Goal: Find specific page/section: Find specific page/section

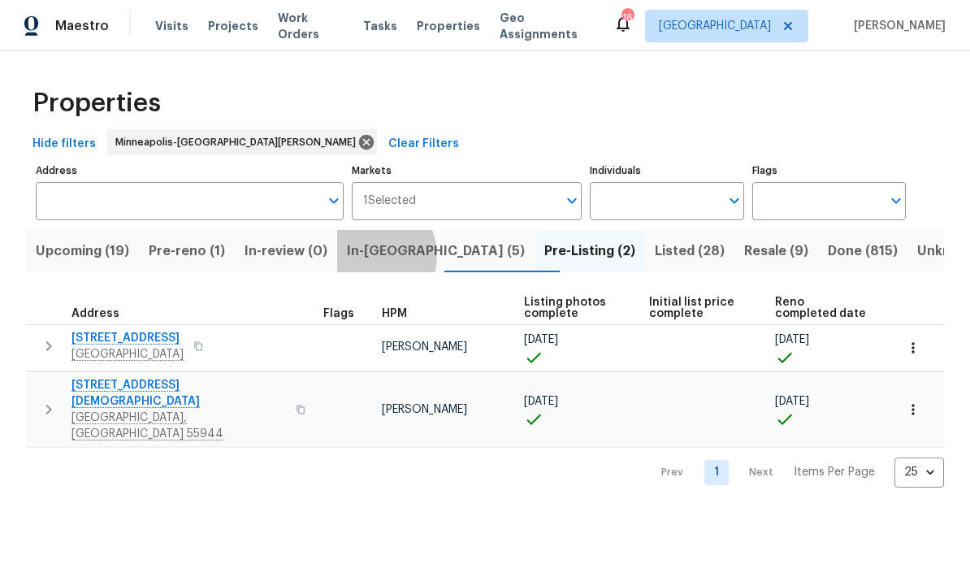
click at [382, 257] on span "In-[GEOGRAPHIC_DATA] (5)" at bounding box center [436, 251] width 178 height 23
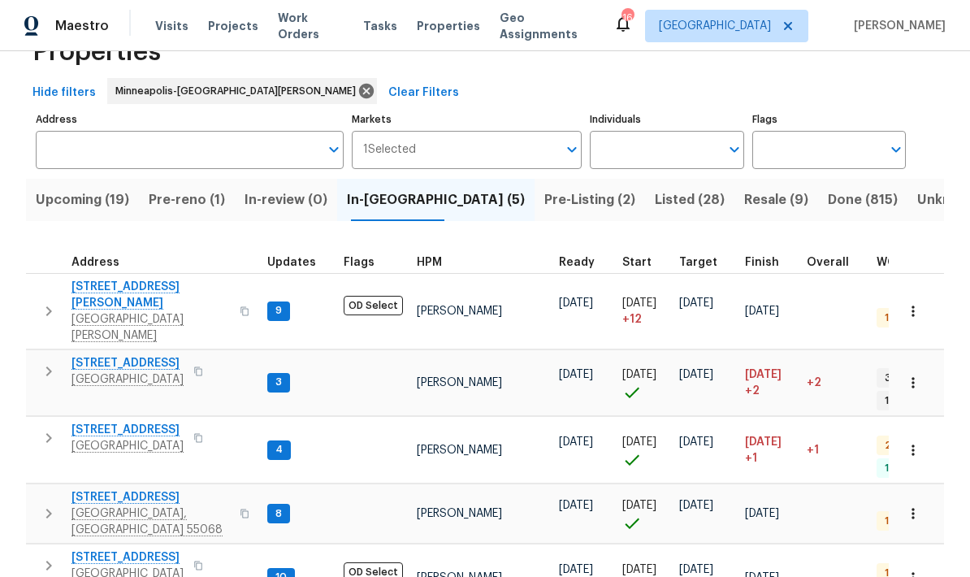
scroll to position [50, 0]
click at [99, 356] on span "[STREET_ADDRESS]" at bounding box center [127, 364] width 112 height 16
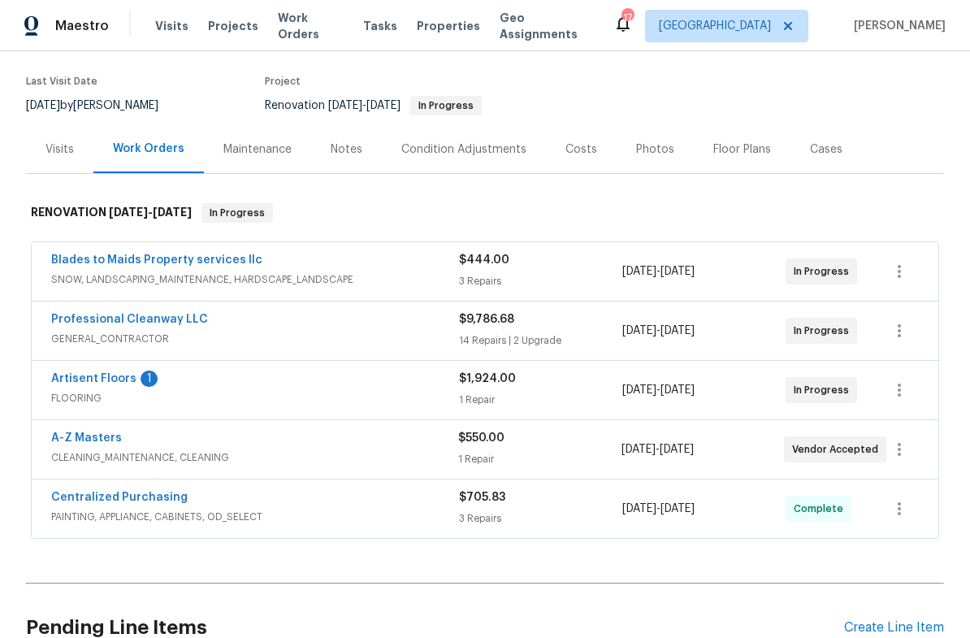
scroll to position [131, 0]
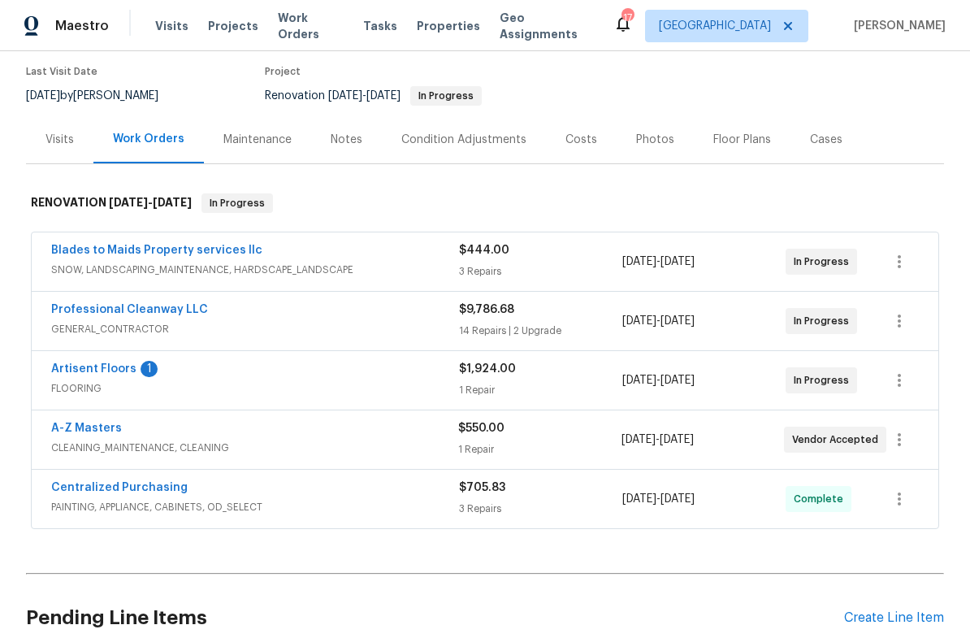
click at [74, 372] on link "Artisent Floors" at bounding box center [93, 368] width 85 height 11
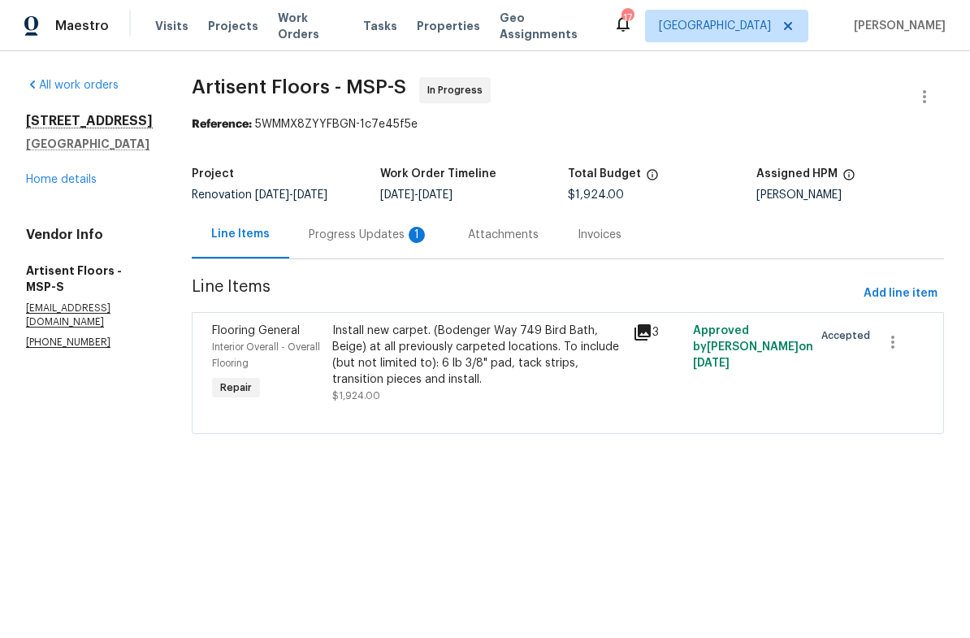
click at [331, 236] on div "Progress Updates 1" at bounding box center [369, 235] width 120 height 16
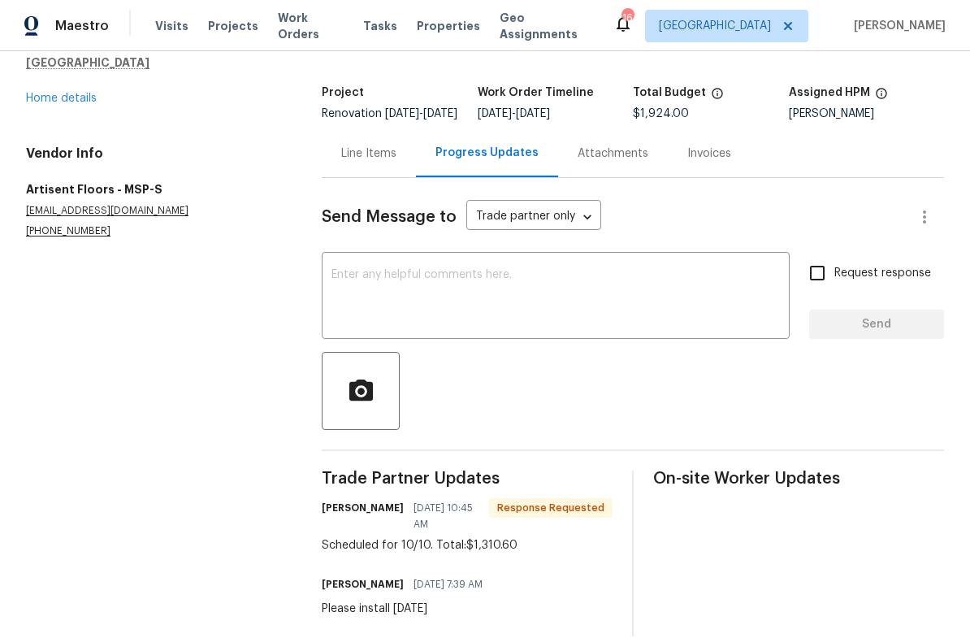
click at [44, 103] on link "Home details" at bounding box center [61, 98] width 71 height 11
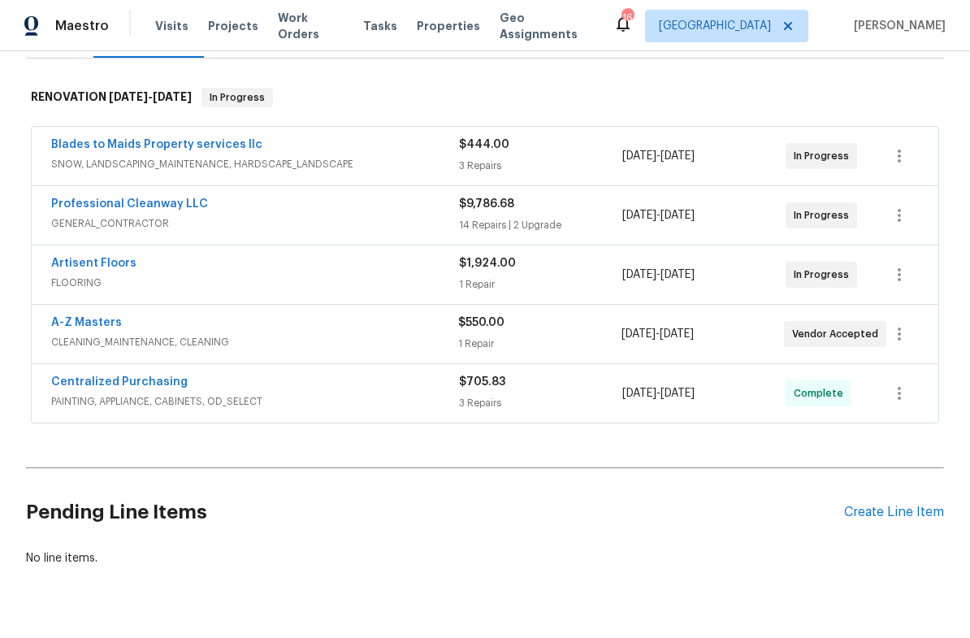
scroll to position [235, 0]
